Goal: Task Accomplishment & Management: Complete application form

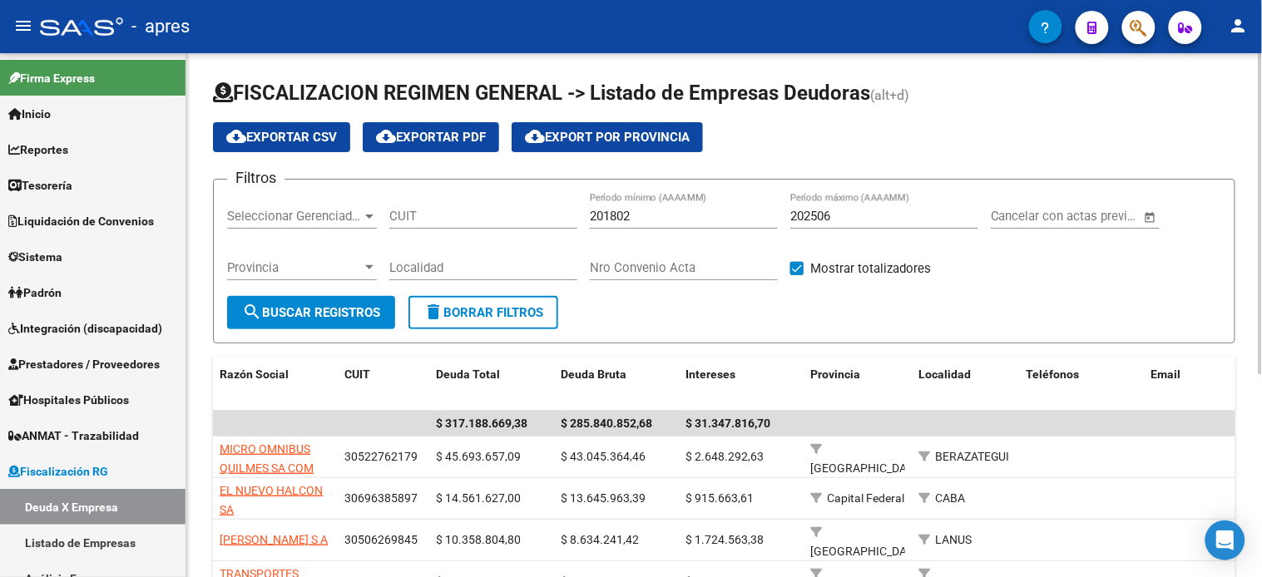
scroll to position [161, 0]
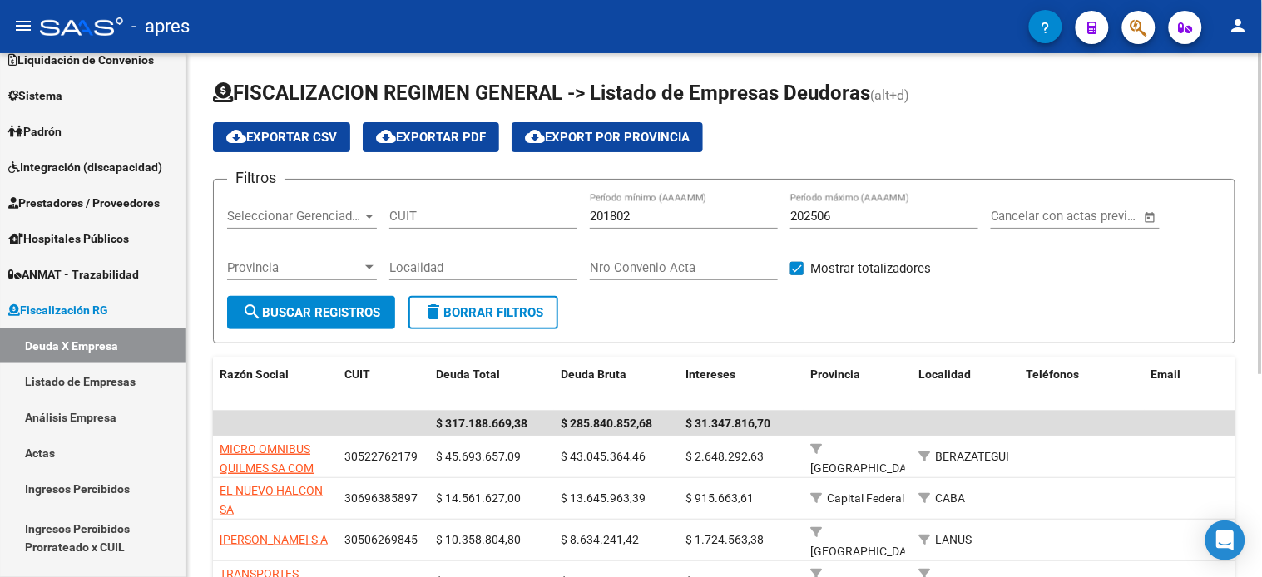
click at [905, 223] on input "202506" at bounding box center [884, 216] width 188 height 15
type input "202508"
click at [281, 310] on span "search Buscar Registros" at bounding box center [311, 312] width 138 height 15
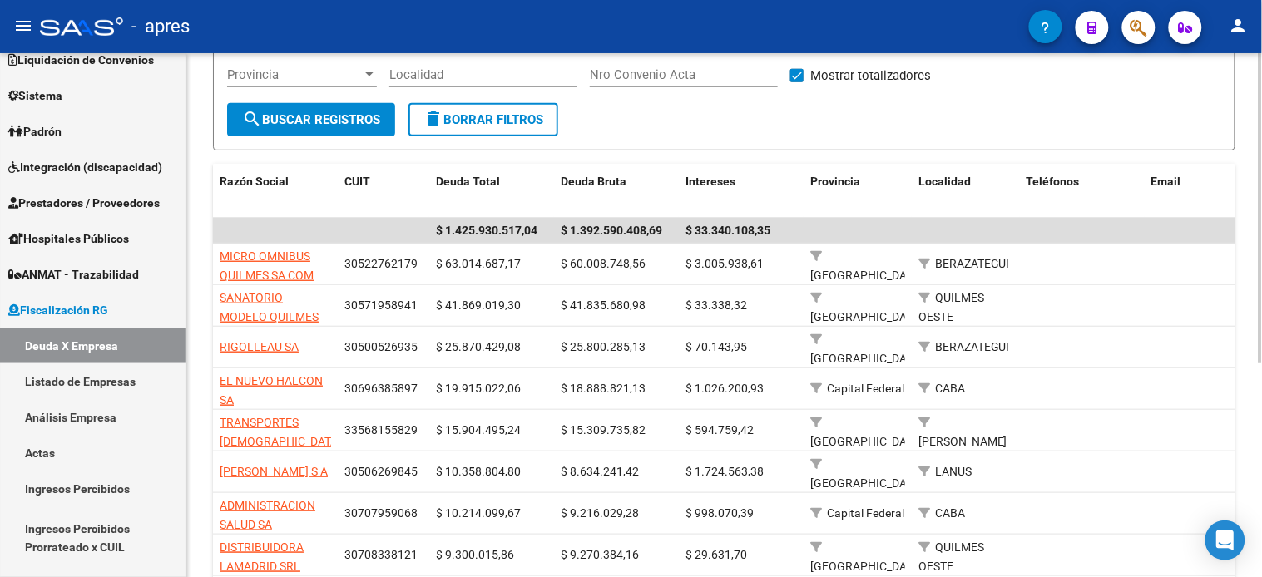
scroll to position [176, 0]
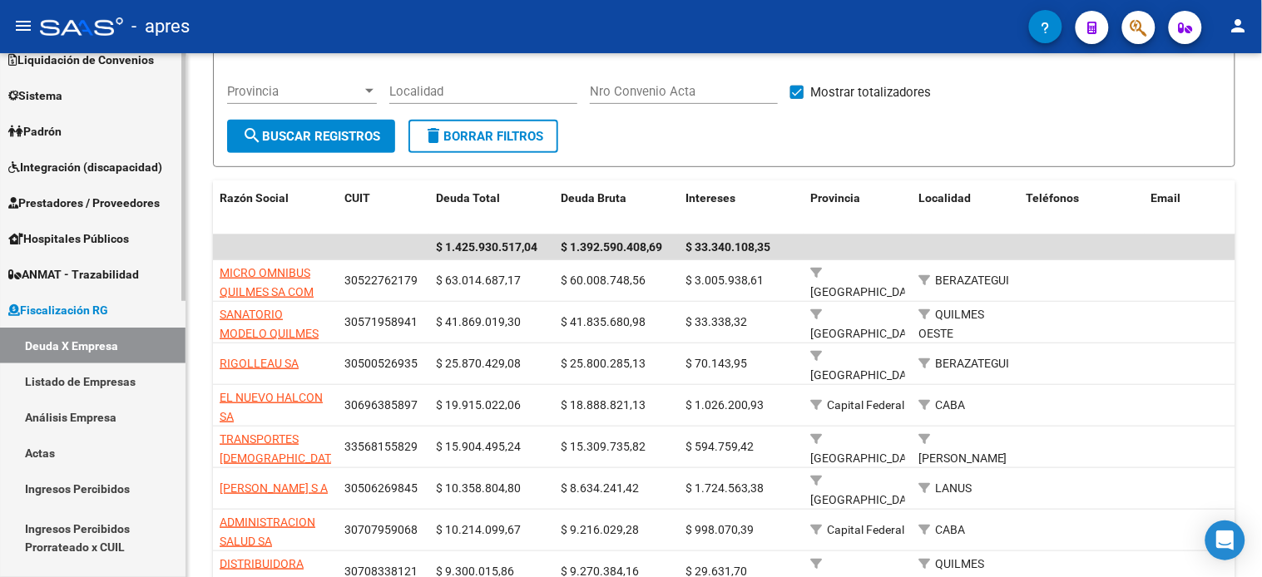
click at [83, 446] on link "Actas" at bounding box center [92, 453] width 185 height 36
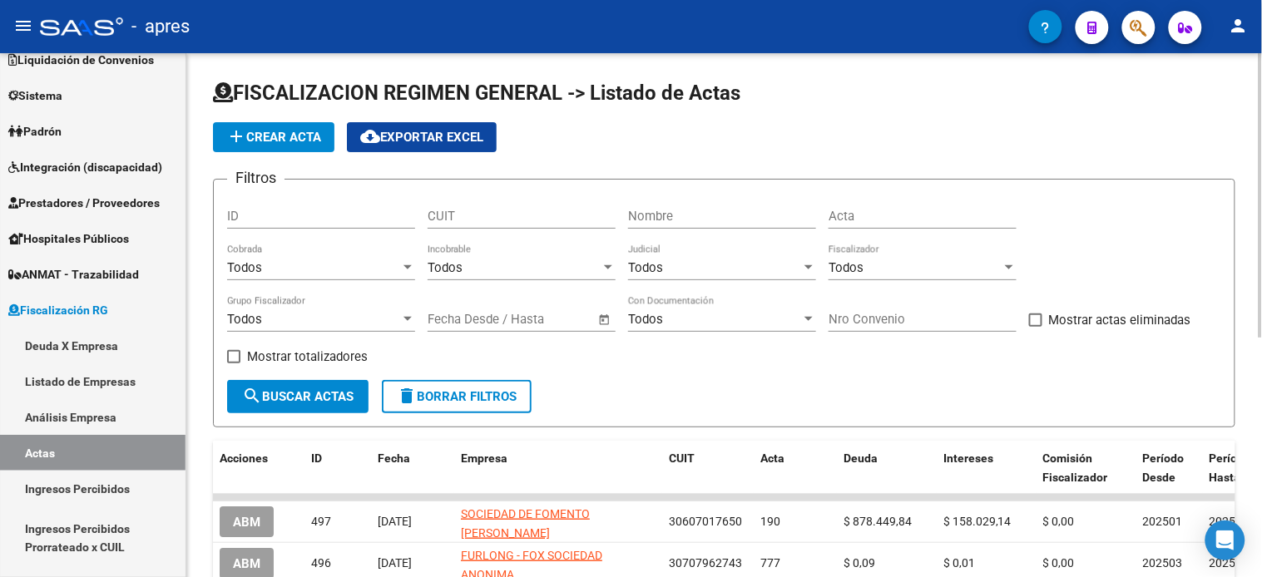
click at [268, 147] on button "add Crear Acta" at bounding box center [273, 137] width 121 height 30
click at [892, 216] on input "Acta" at bounding box center [922, 216] width 188 height 15
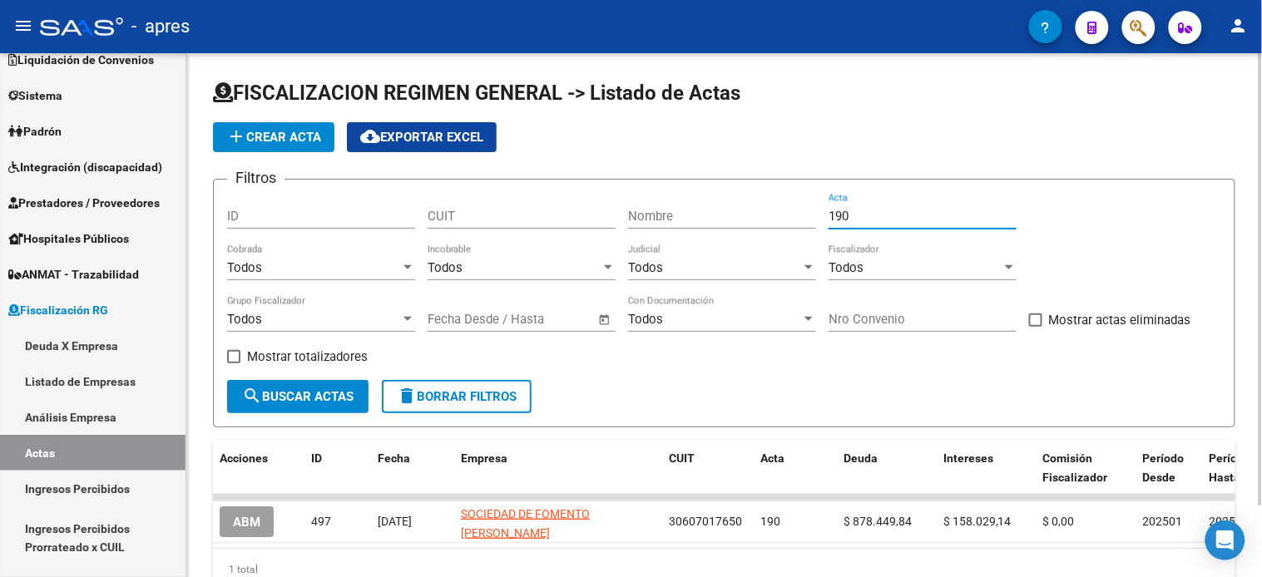
click at [892, 216] on input "190" at bounding box center [922, 216] width 188 height 15
type input "192"
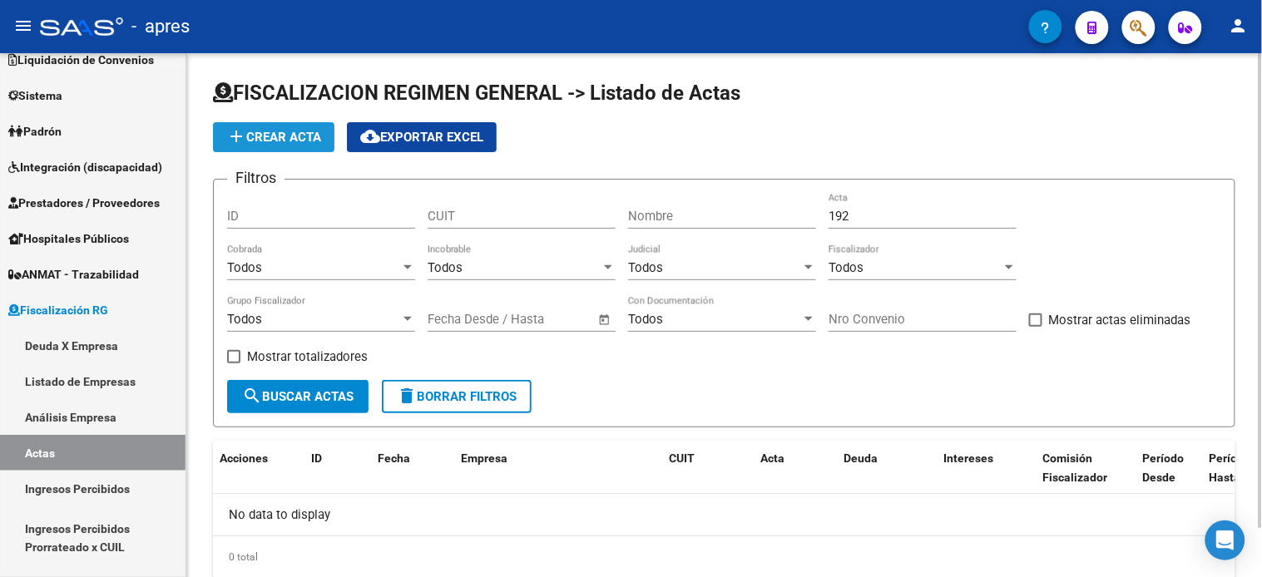
click at [219, 131] on button "add Crear Acta" at bounding box center [273, 137] width 121 height 30
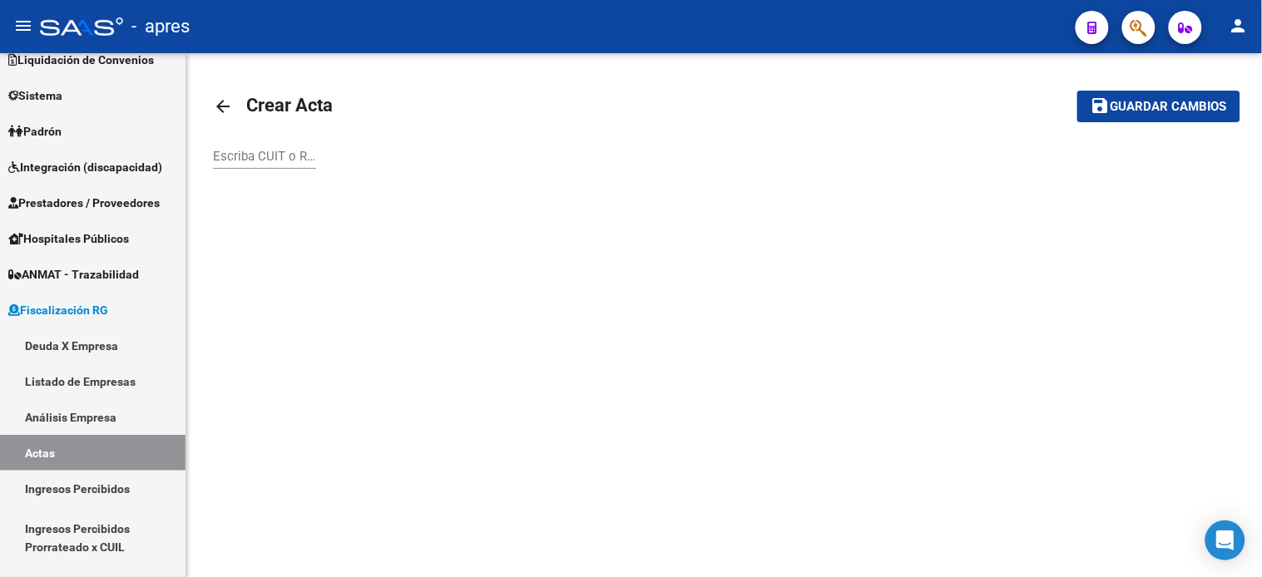
click at [271, 158] on input "Escriba CUIT o Razón Social para buscar" at bounding box center [264, 156] width 103 height 15
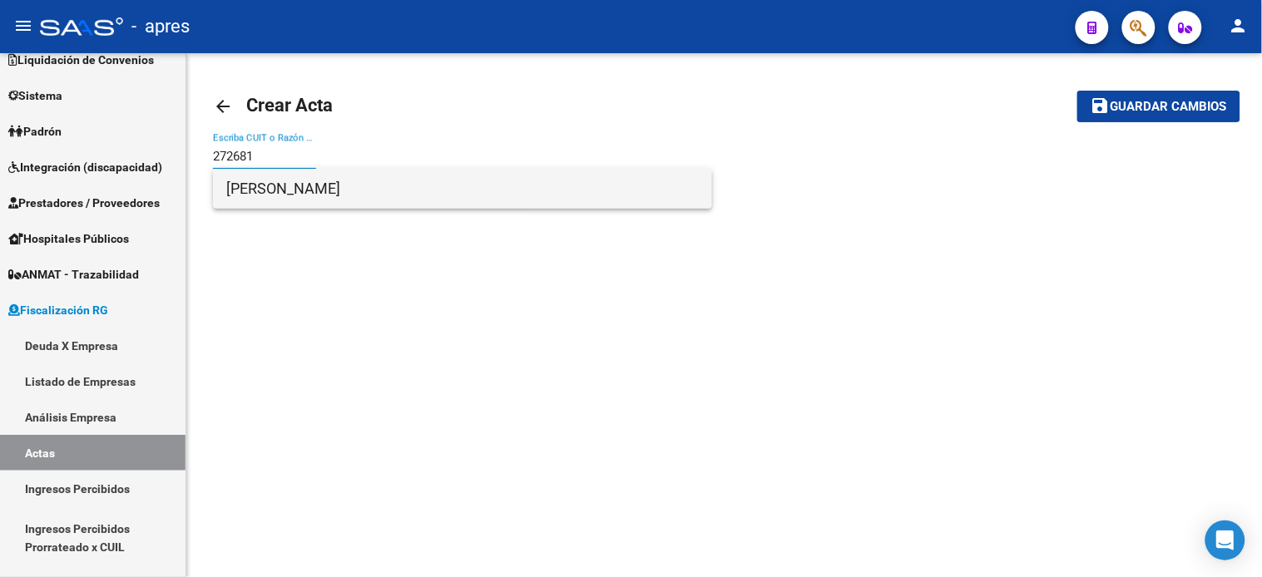
type input "272681"
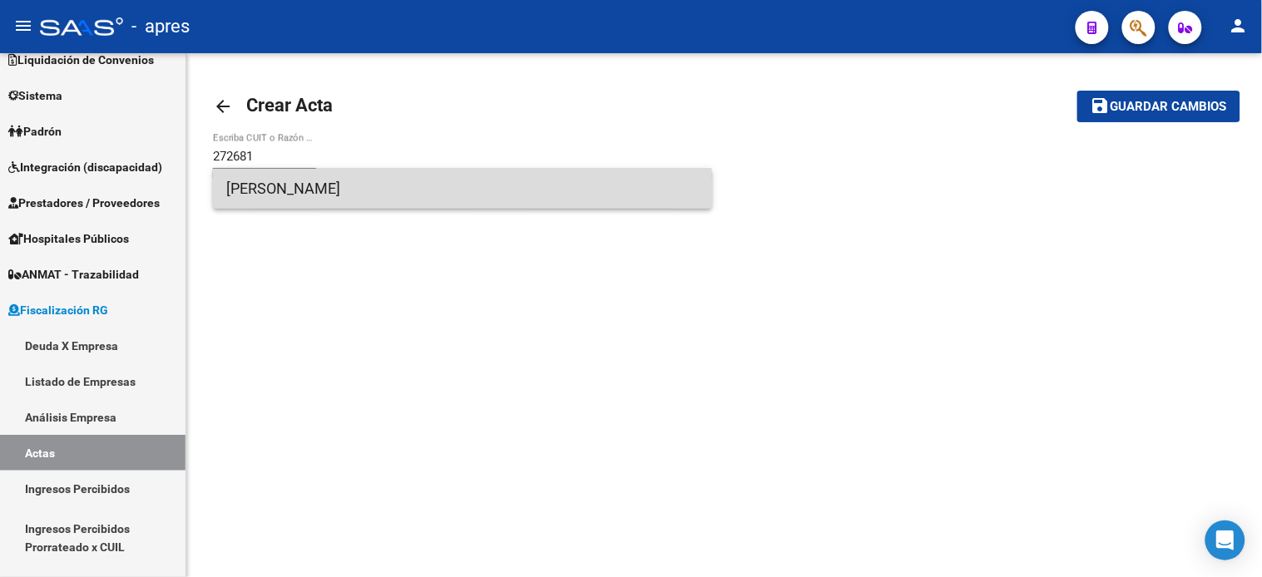
click at [272, 195] on span "RAMUDO DANIELA" at bounding box center [462, 189] width 472 height 40
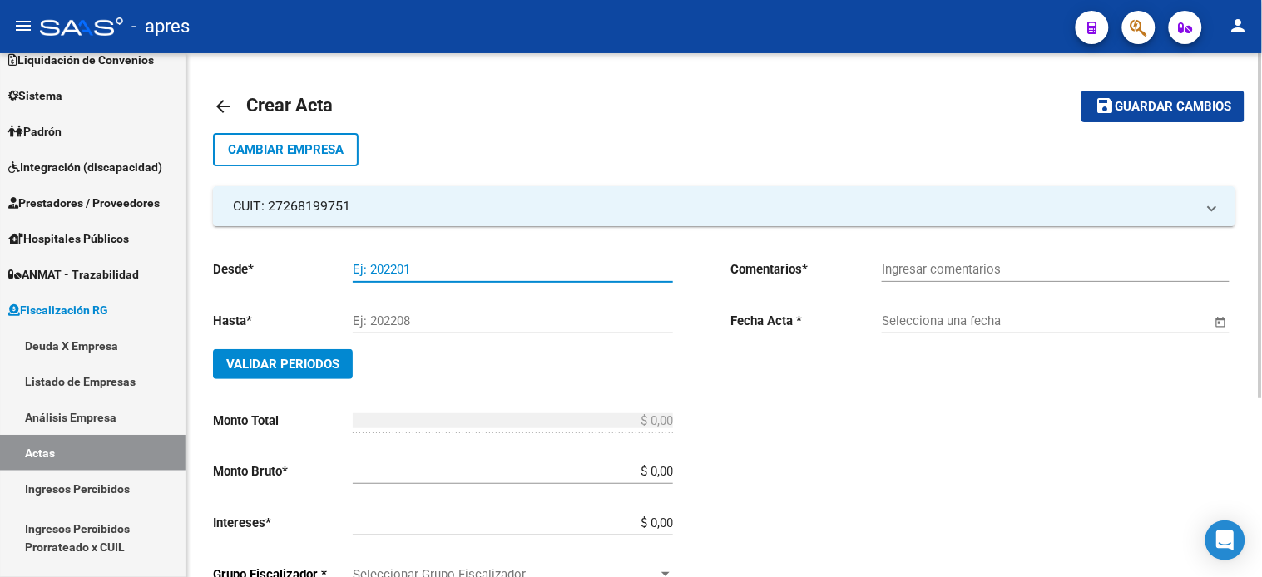
click at [395, 262] on input "Ej: 202201" at bounding box center [513, 269] width 320 height 15
type input "202504"
type input "202505"
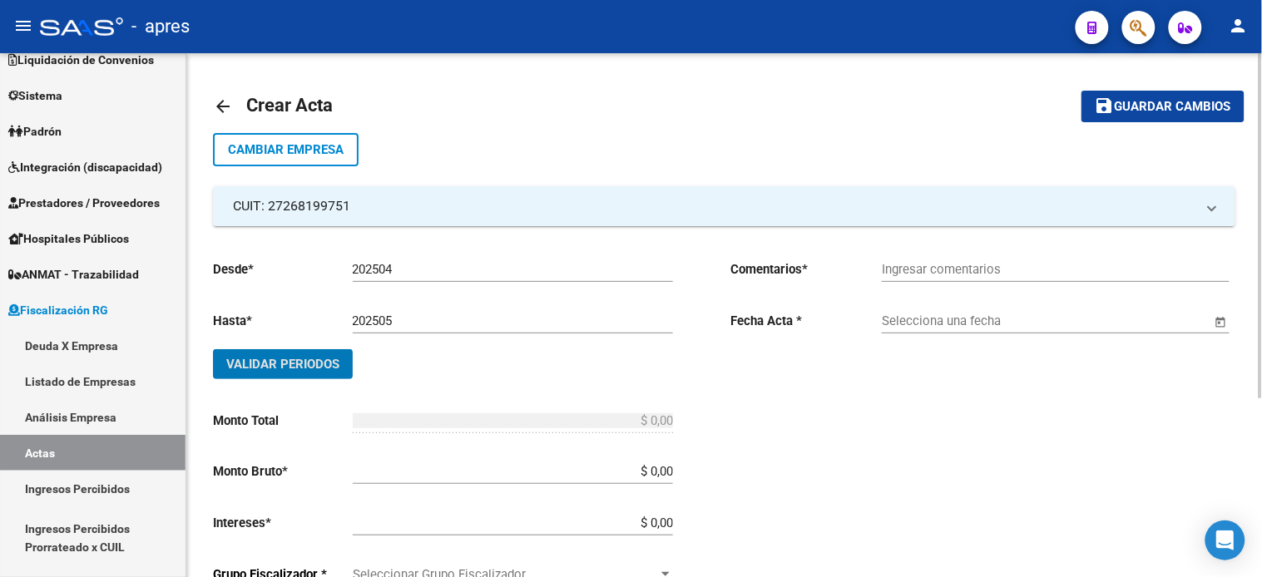
click at [213, 349] on button "Validar Periodos" at bounding box center [283, 364] width 140 height 30
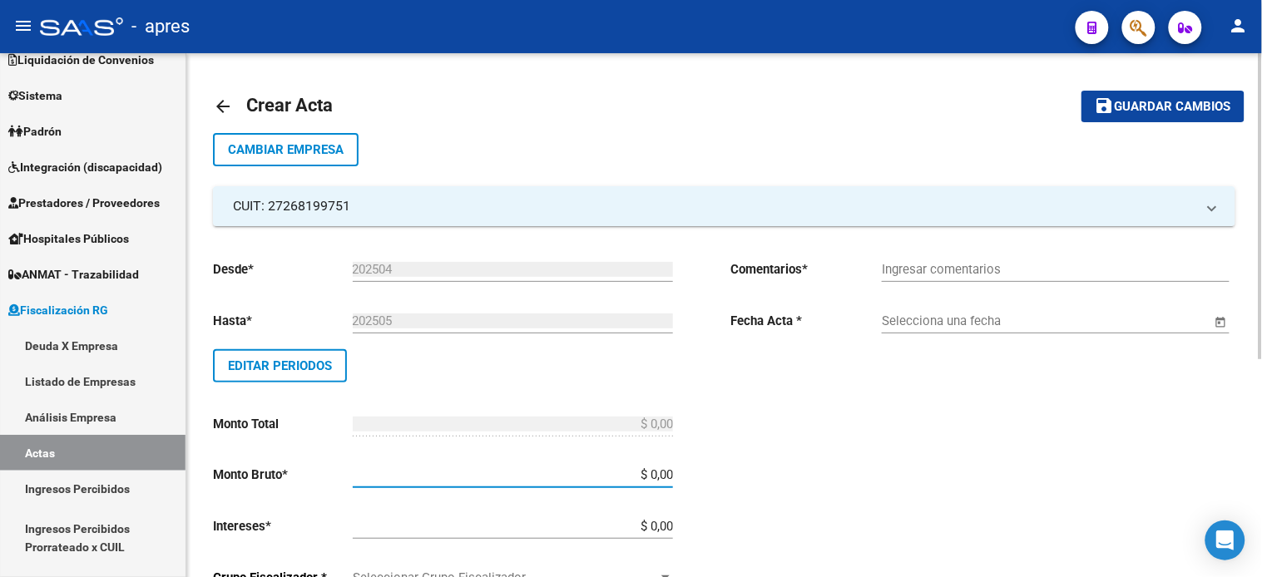
scroll to position [92, 0]
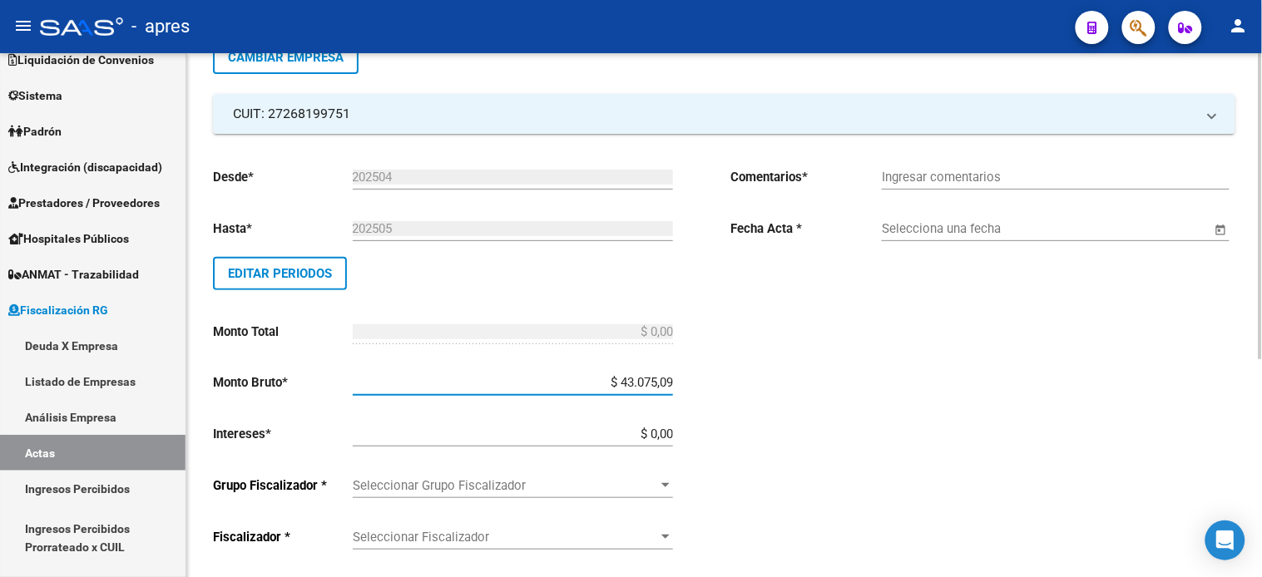
type input "$ 430.750,90"
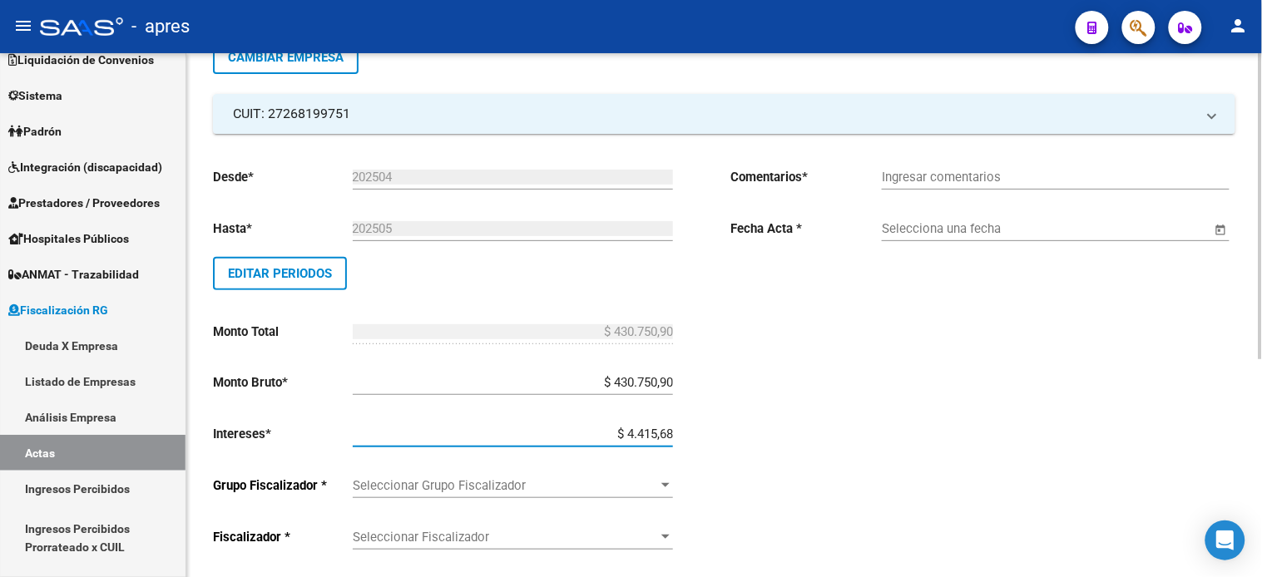
type input "$ 44.156,82"
type input "$ 474.907,72"
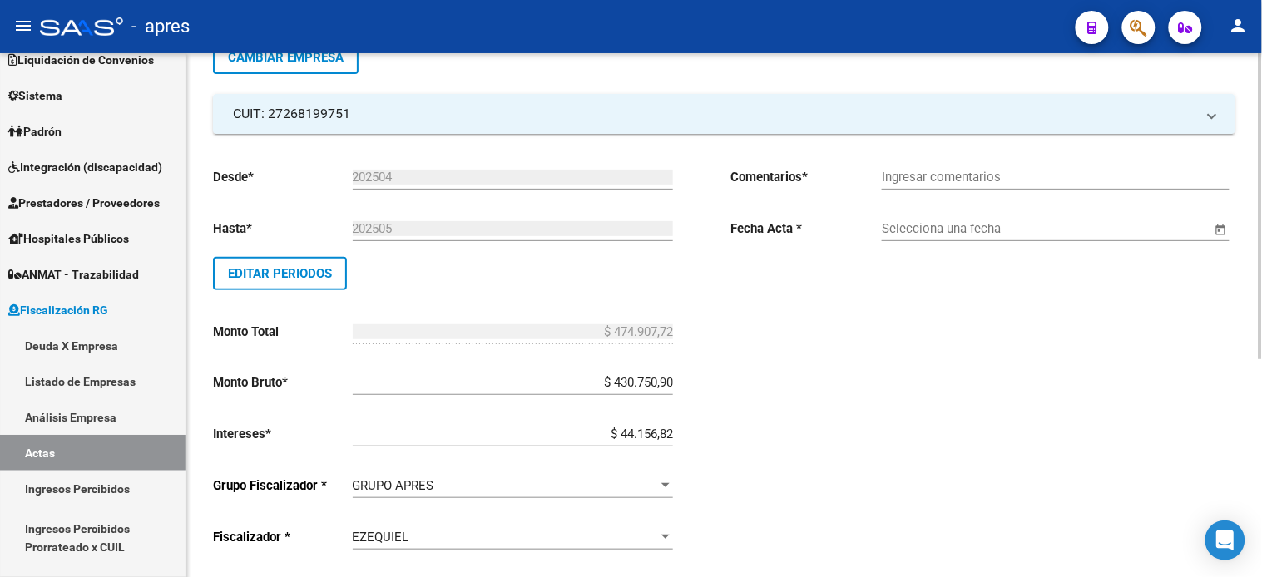
scroll to position [363, 0]
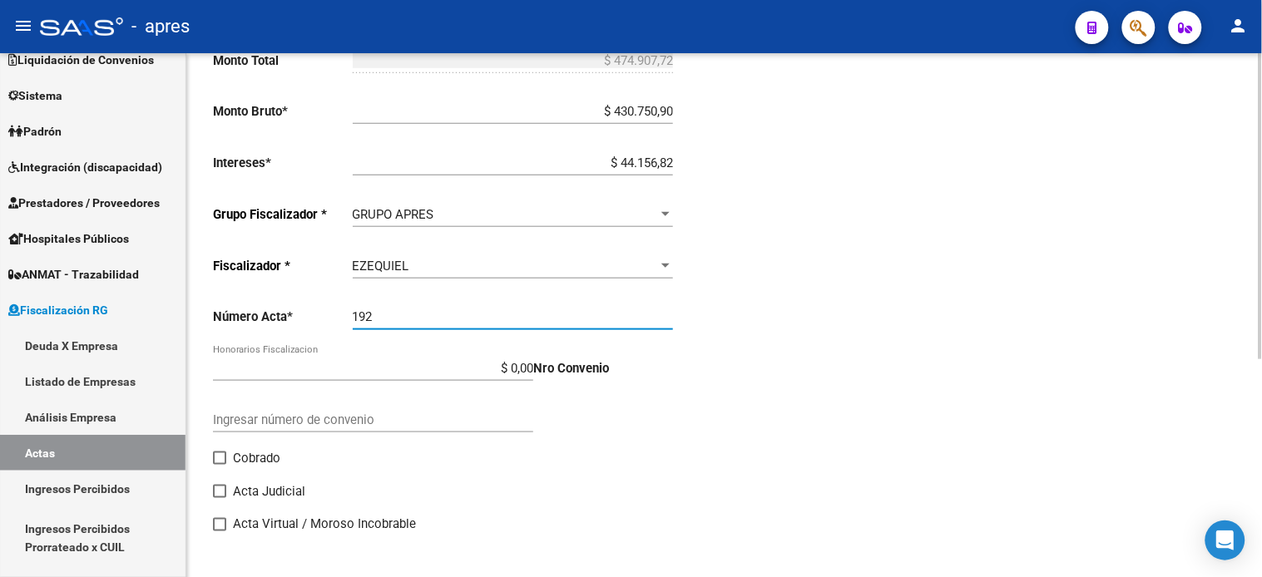
type input "192"
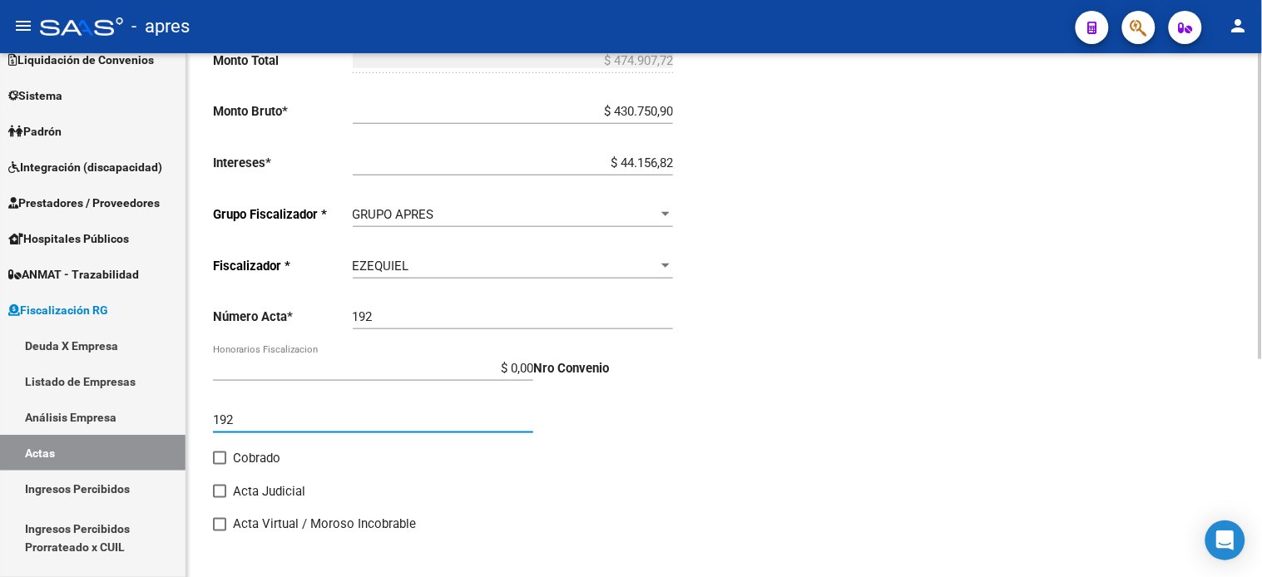
type input "192"
click at [219, 465] on input "Cobrado" at bounding box center [219, 465] width 1 height 1
checkbox input "true"
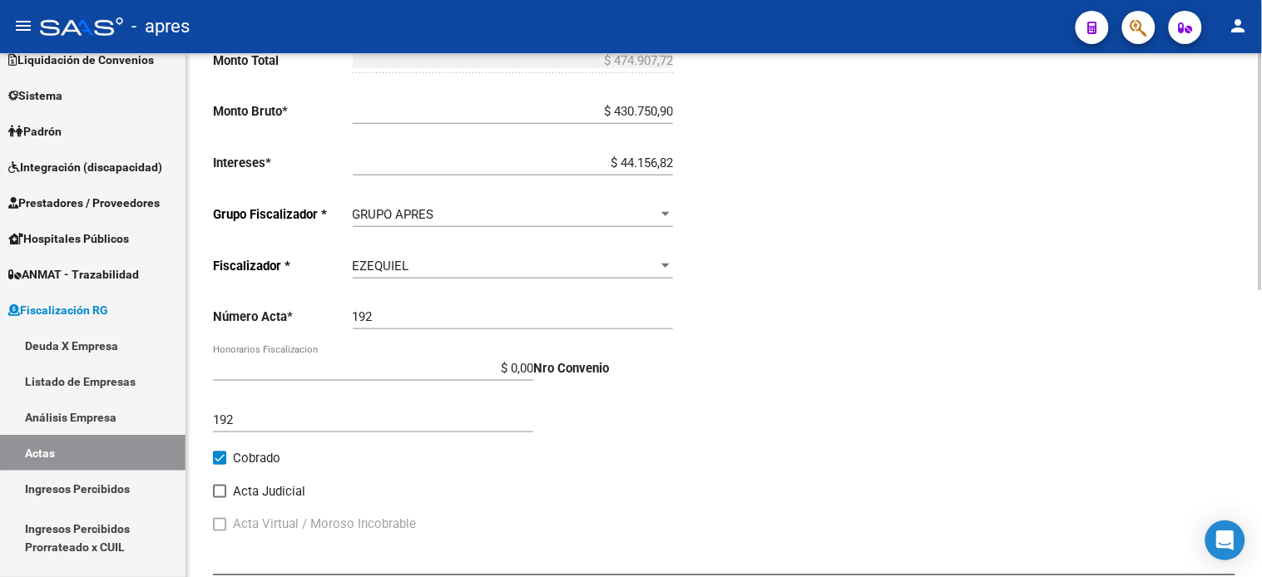
scroll to position [0, 0]
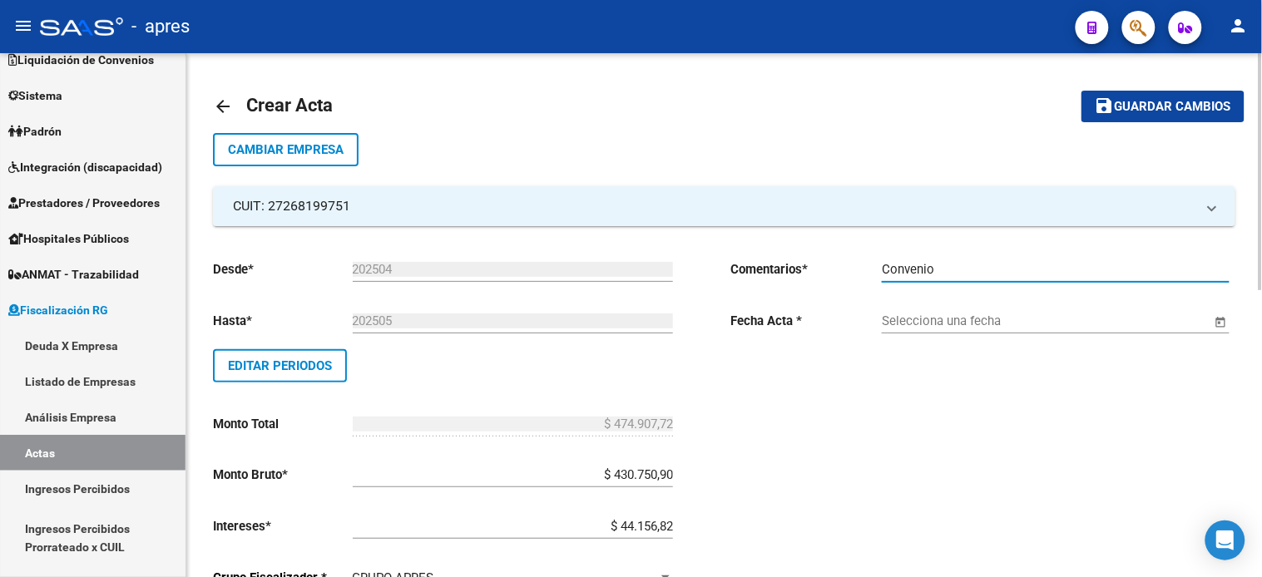
type input "Convenio"
click at [1211, 313] on button "Open calendar" at bounding box center [1220, 322] width 19 height 19
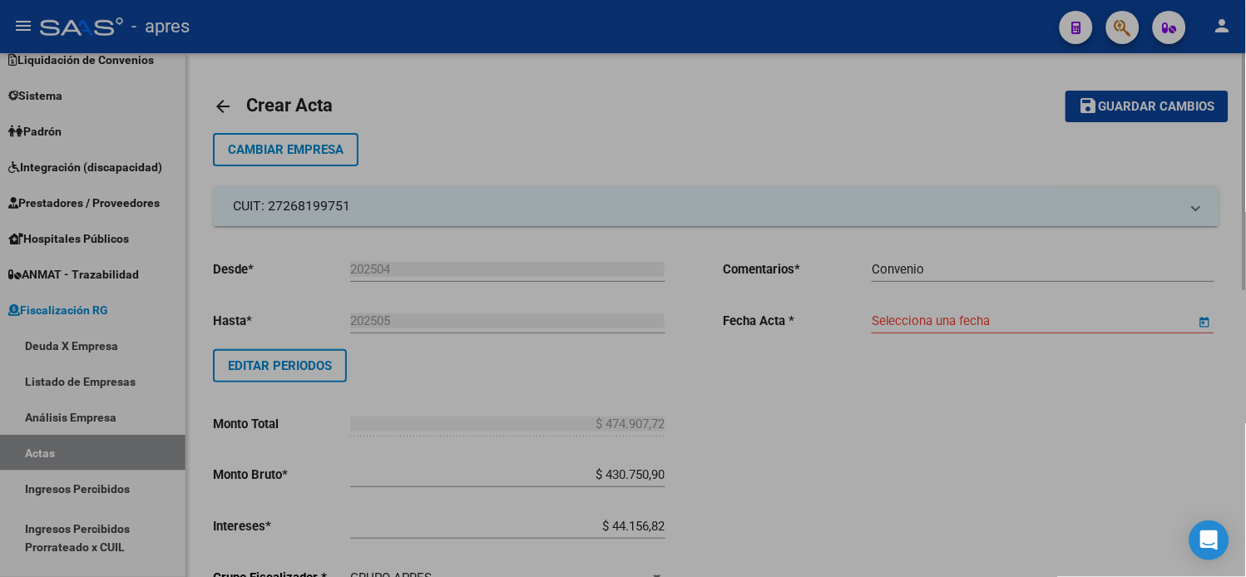
type input "[DATE]"
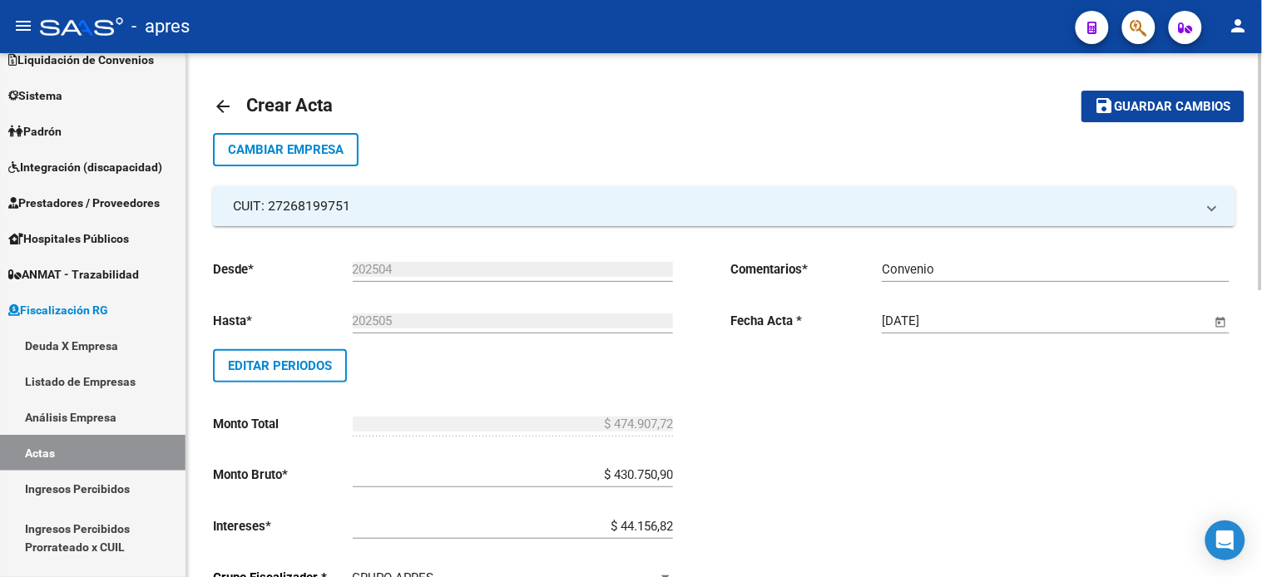
scroll to position [635, 0]
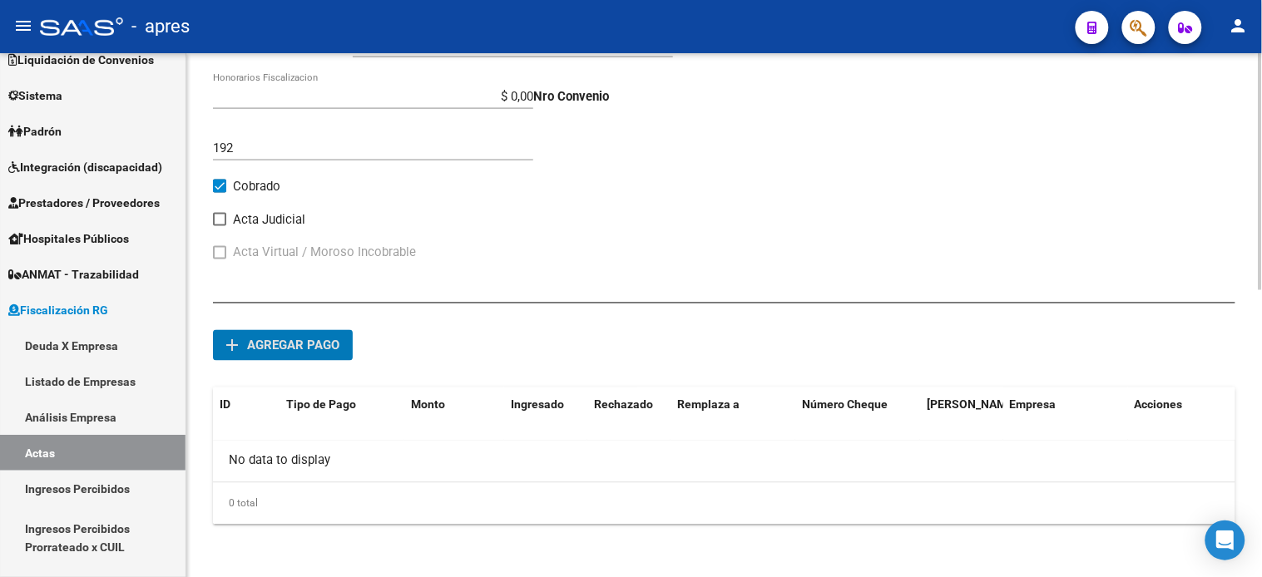
click at [213, 330] on button "add Agregar pago" at bounding box center [283, 345] width 140 height 31
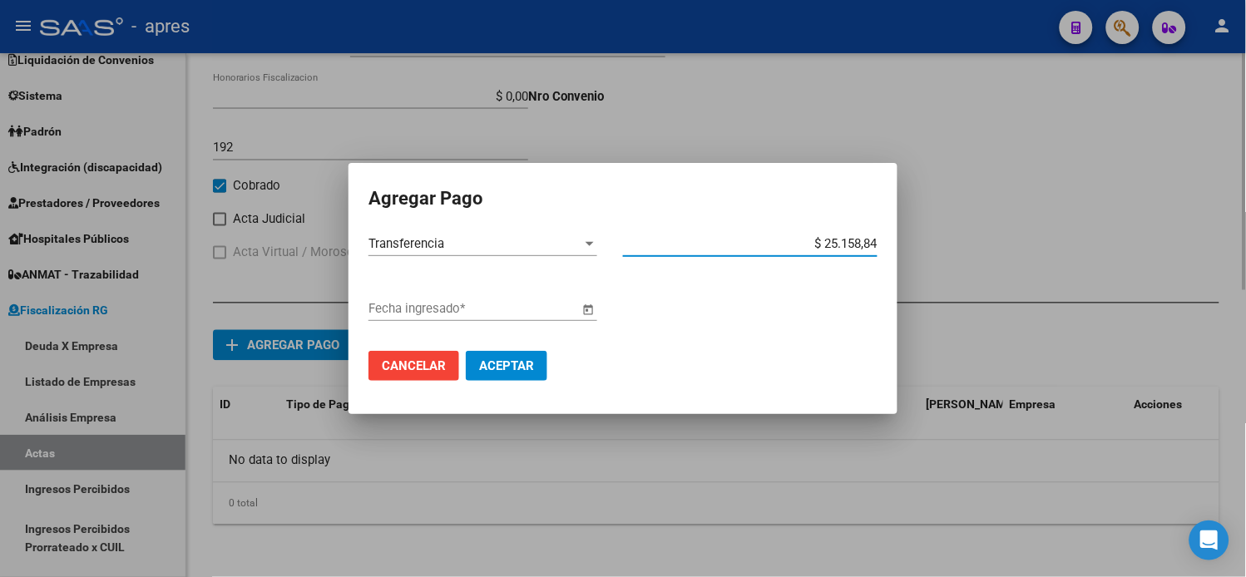
type input "$ 251.588,48"
click at [579, 300] on button "Open calendar" at bounding box center [588, 309] width 19 height 19
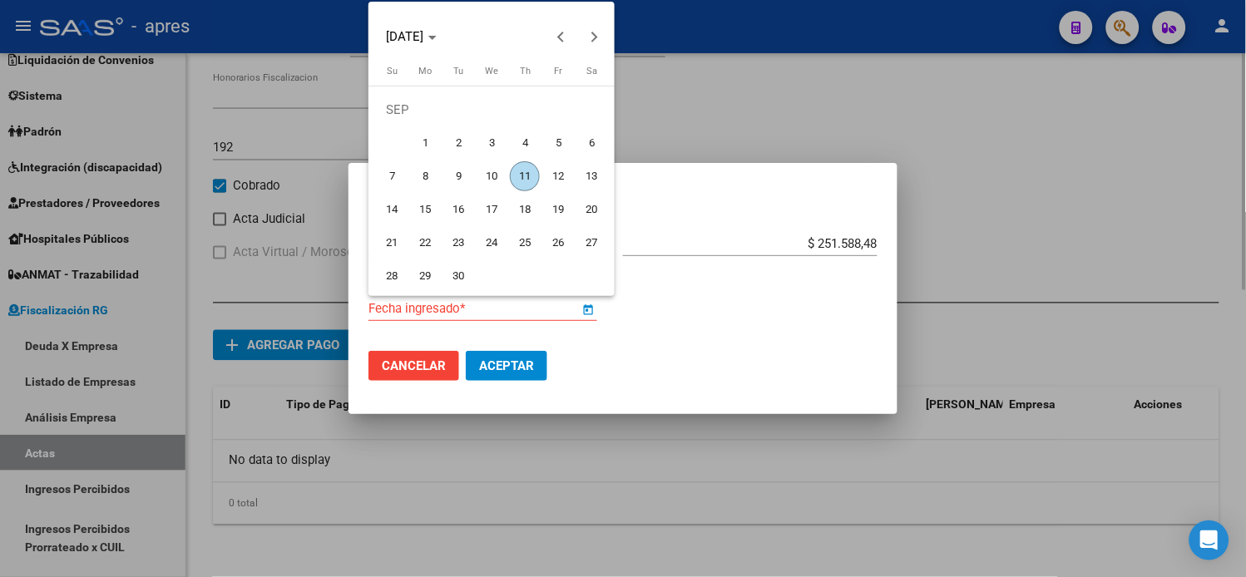
type input "[DATE]"
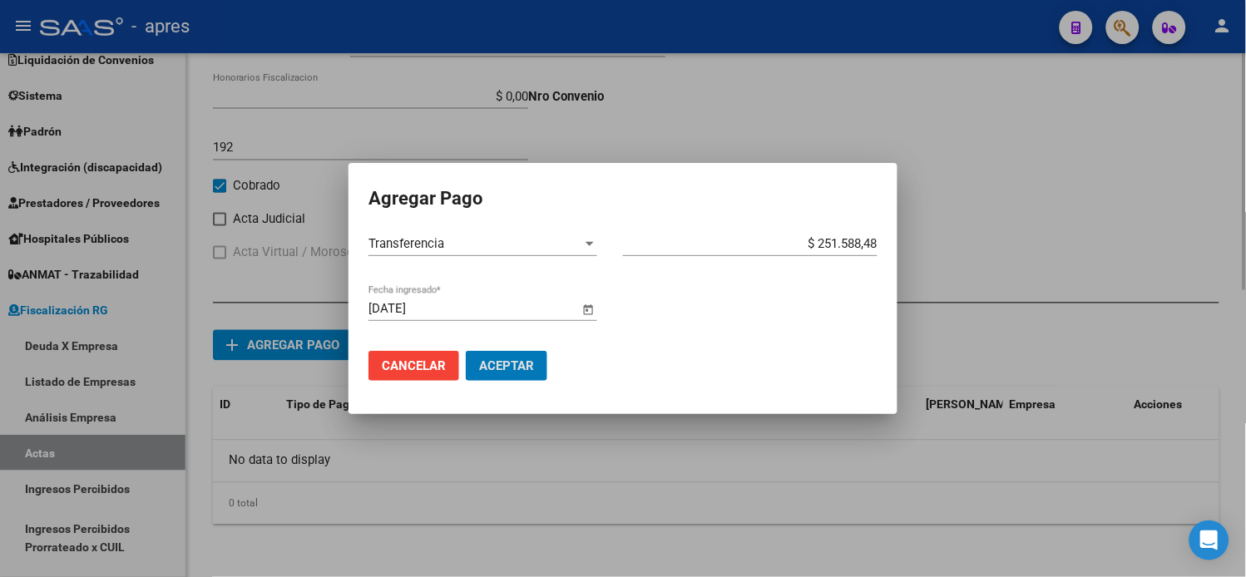
click at [466, 351] on button "Aceptar" at bounding box center [507, 366] width 82 height 30
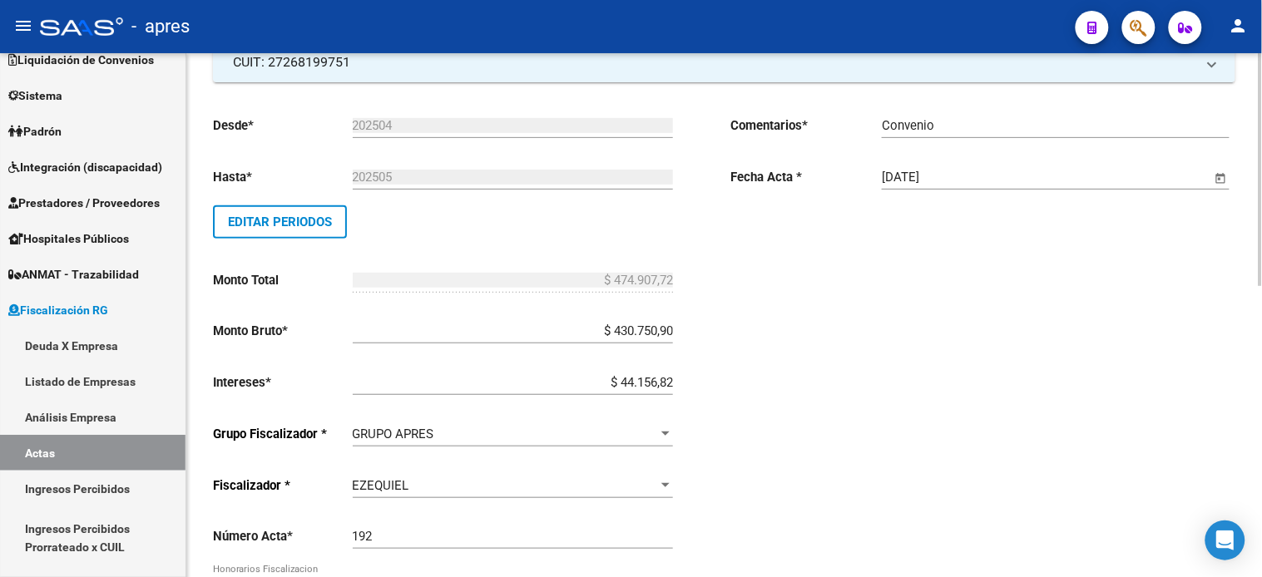
scroll to position [0, 0]
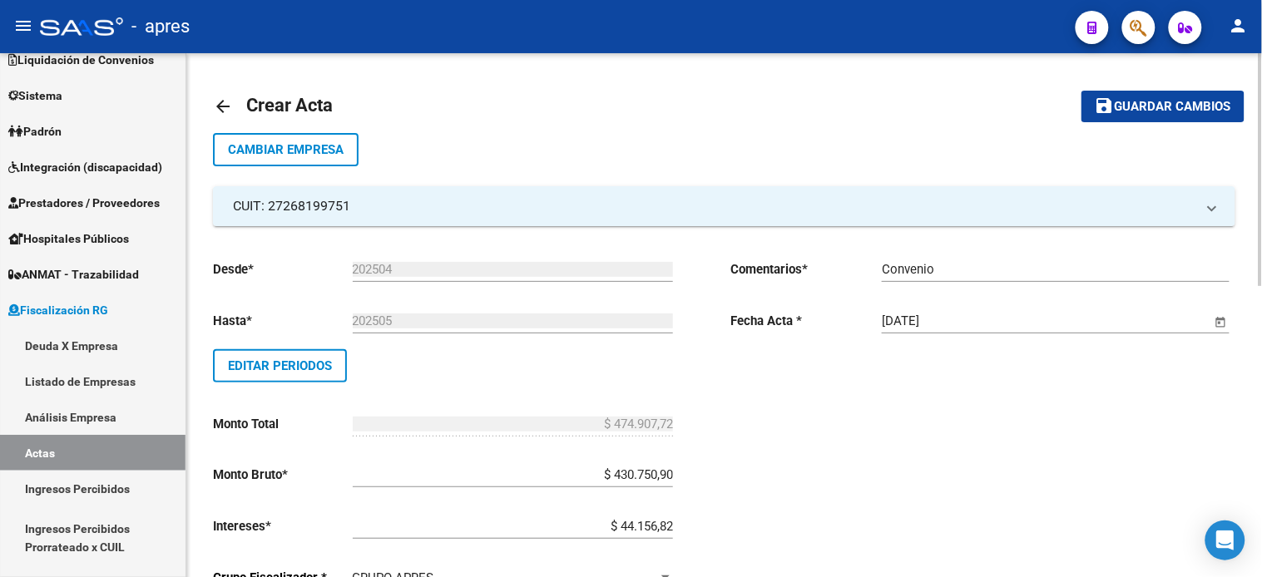
click at [1169, 109] on span "Guardar cambios" at bounding box center [1172, 107] width 116 height 15
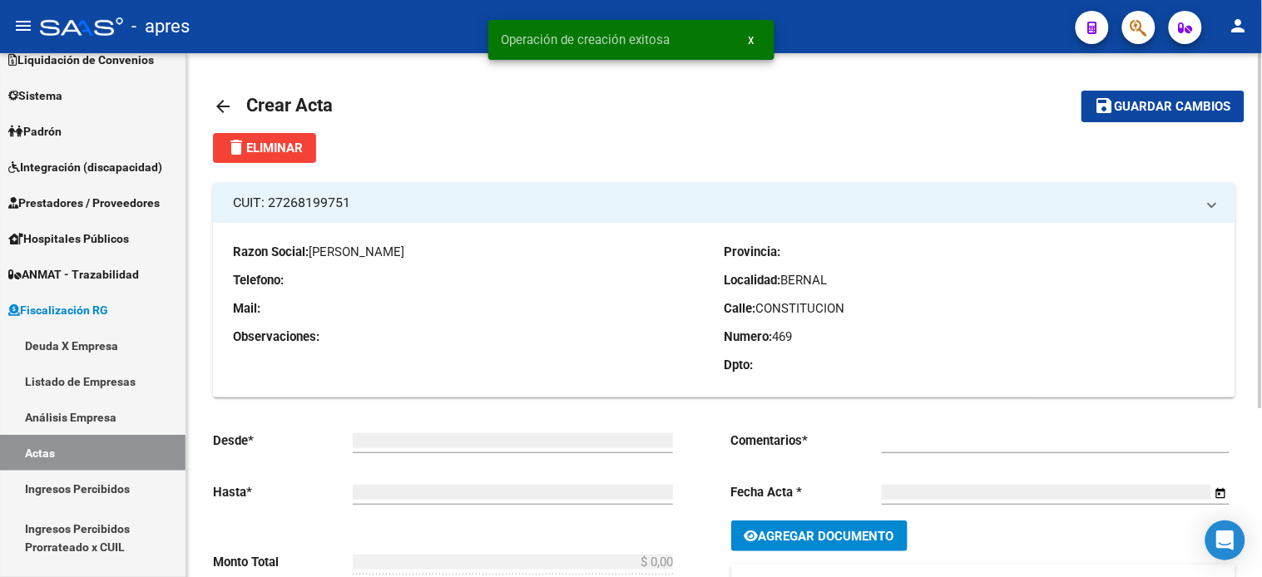
type input "202504"
type input "202505"
type input "$ 474.907,72"
type input "$ 430.750,90"
type input "$ 44.156,82"
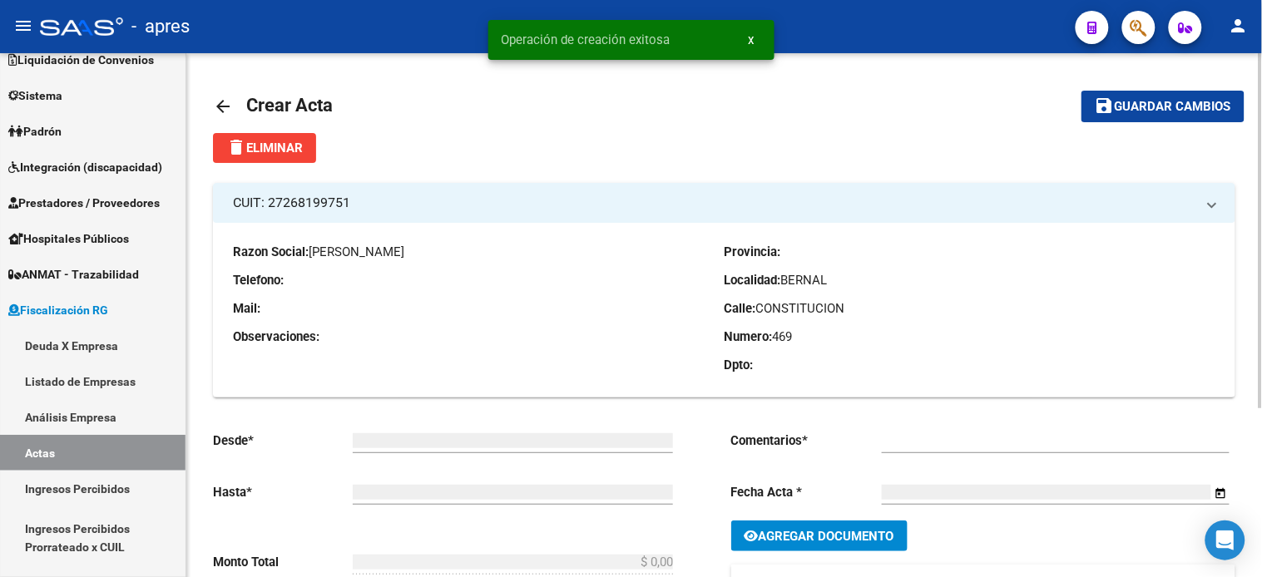
type input "192"
checkbox input "true"
type input "Convenio"
type input "[DATE]"
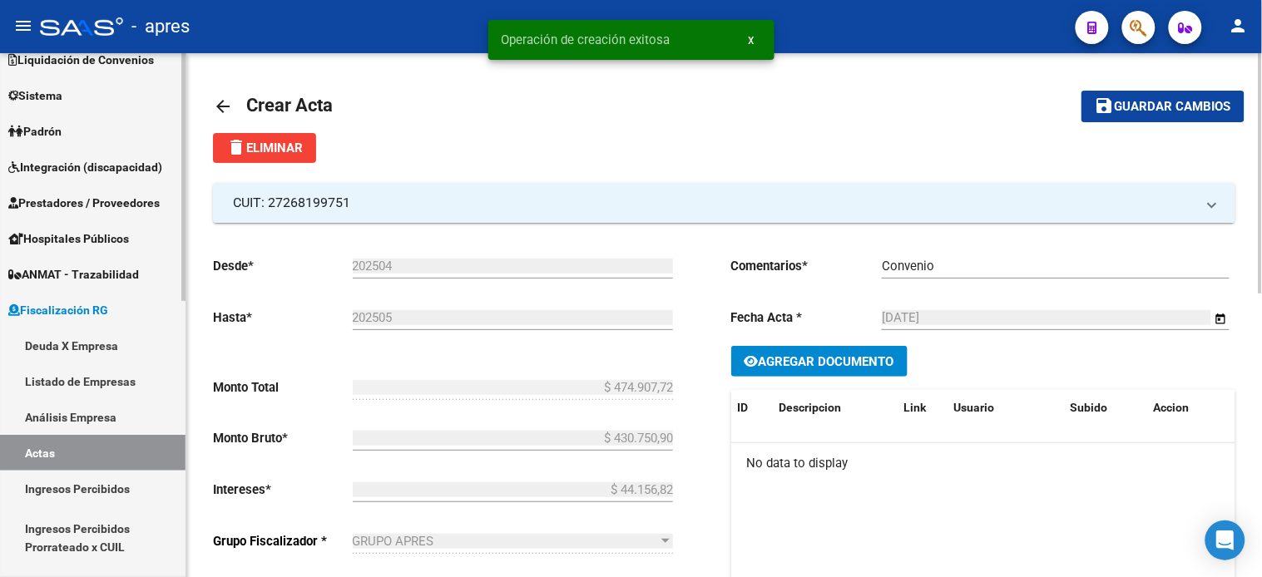
click at [79, 343] on link "Deuda X Empresa" at bounding box center [92, 346] width 185 height 36
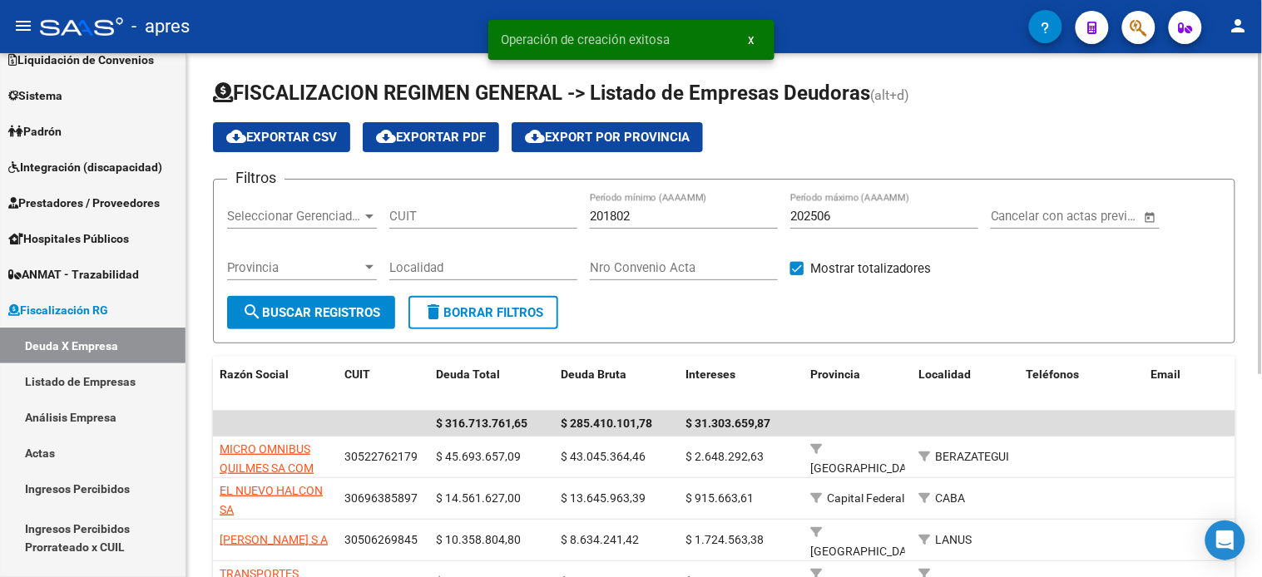
click at [841, 217] on input "202506" at bounding box center [884, 216] width 188 height 15
type input "202508"
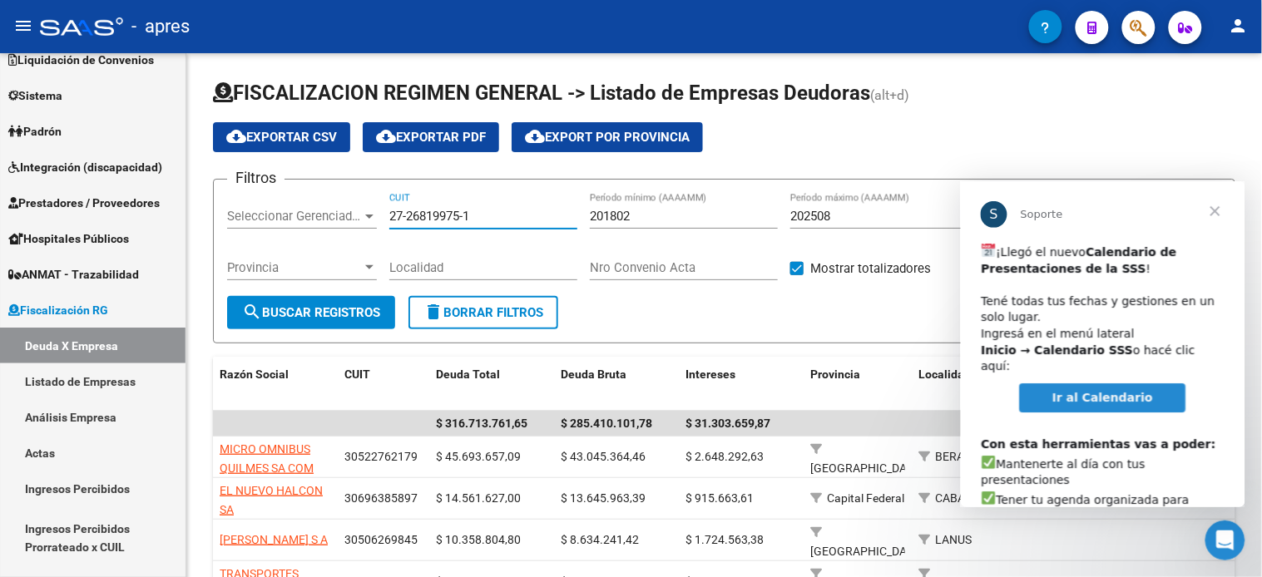
type input "27-26819975-1"
click at [1218, 215] on span "Cerrar" at bounding box center [1214, 210] width 60 height 60
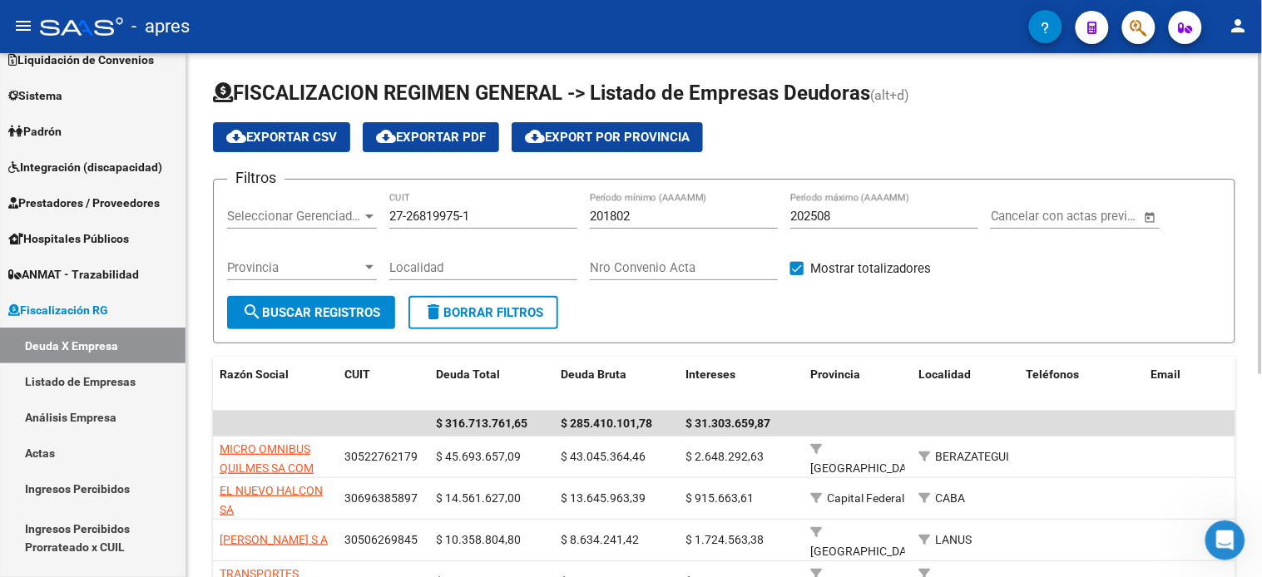
click at [364, 324] on button "search Buscar Registros" at bounding box center [311, 312] width 168 height 33
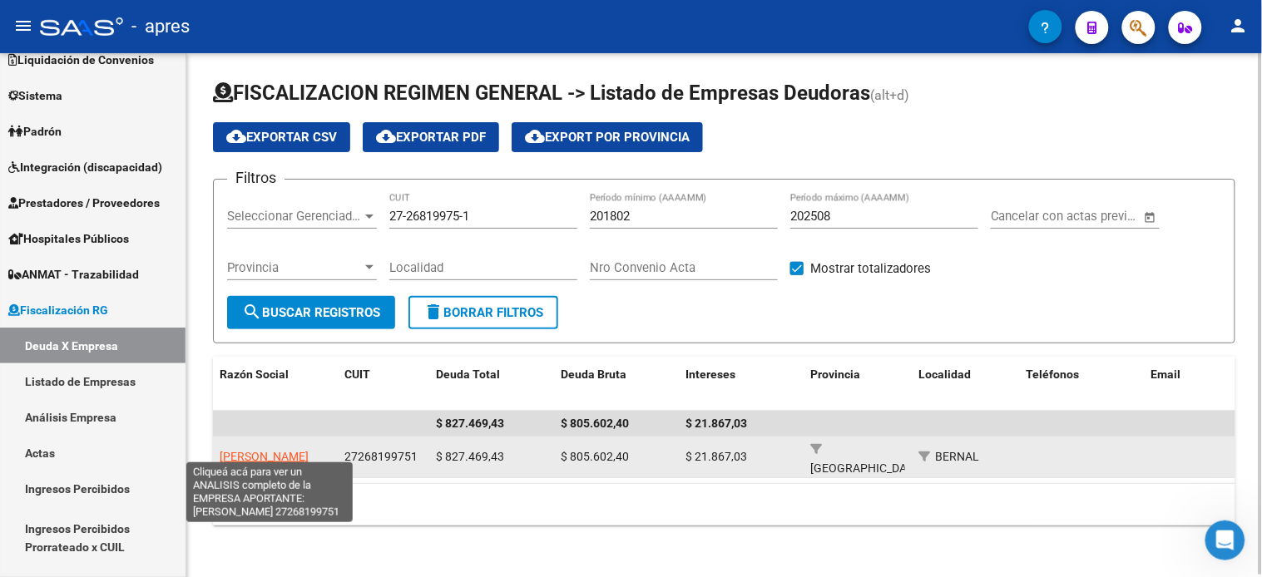
click at [263, 452] on span "RAMUDO DANIELA" at bounding box center [264, 456] width 89 height 13
